Goal: Task Accomplishment & Management: Manage account settings

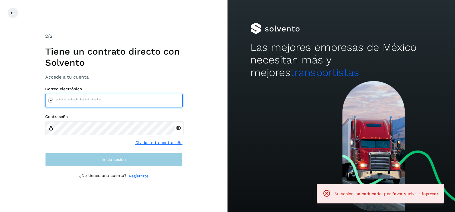
type input "**********"
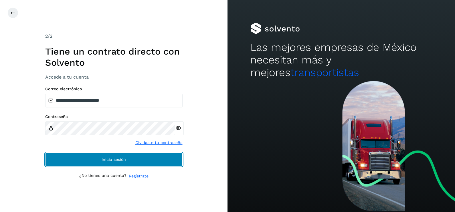
click at [118, 163] on button "Inicia sesión" at bounding box center [113, 160] width 137 height 14
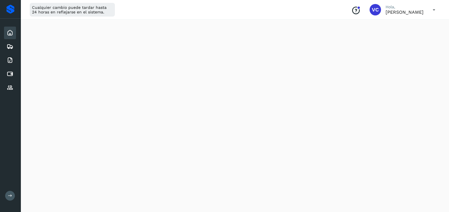
scroll to position [137, 0]
